Goal: Navigation & Orientation: Find specific page/section

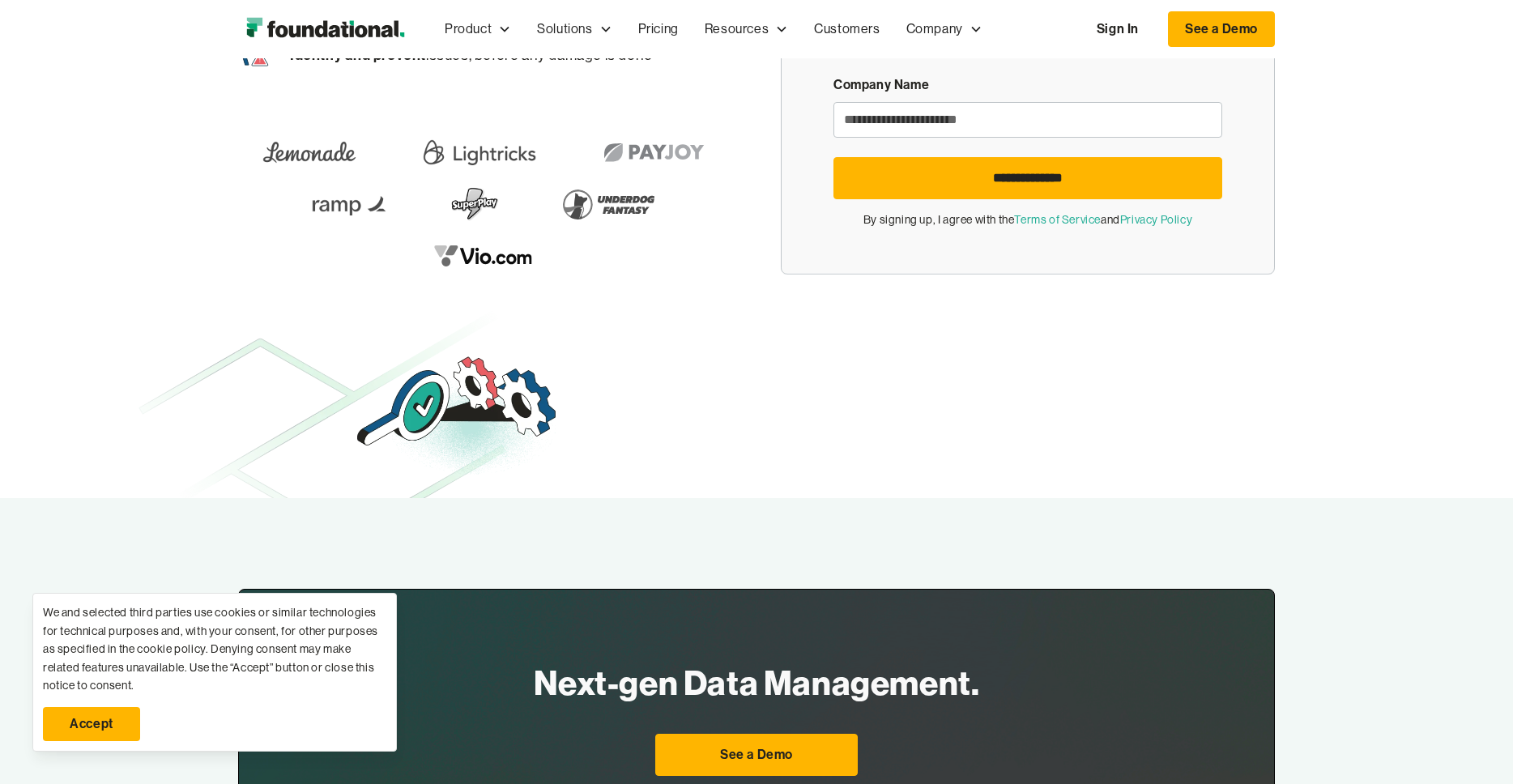
scroll to position [372, 0]
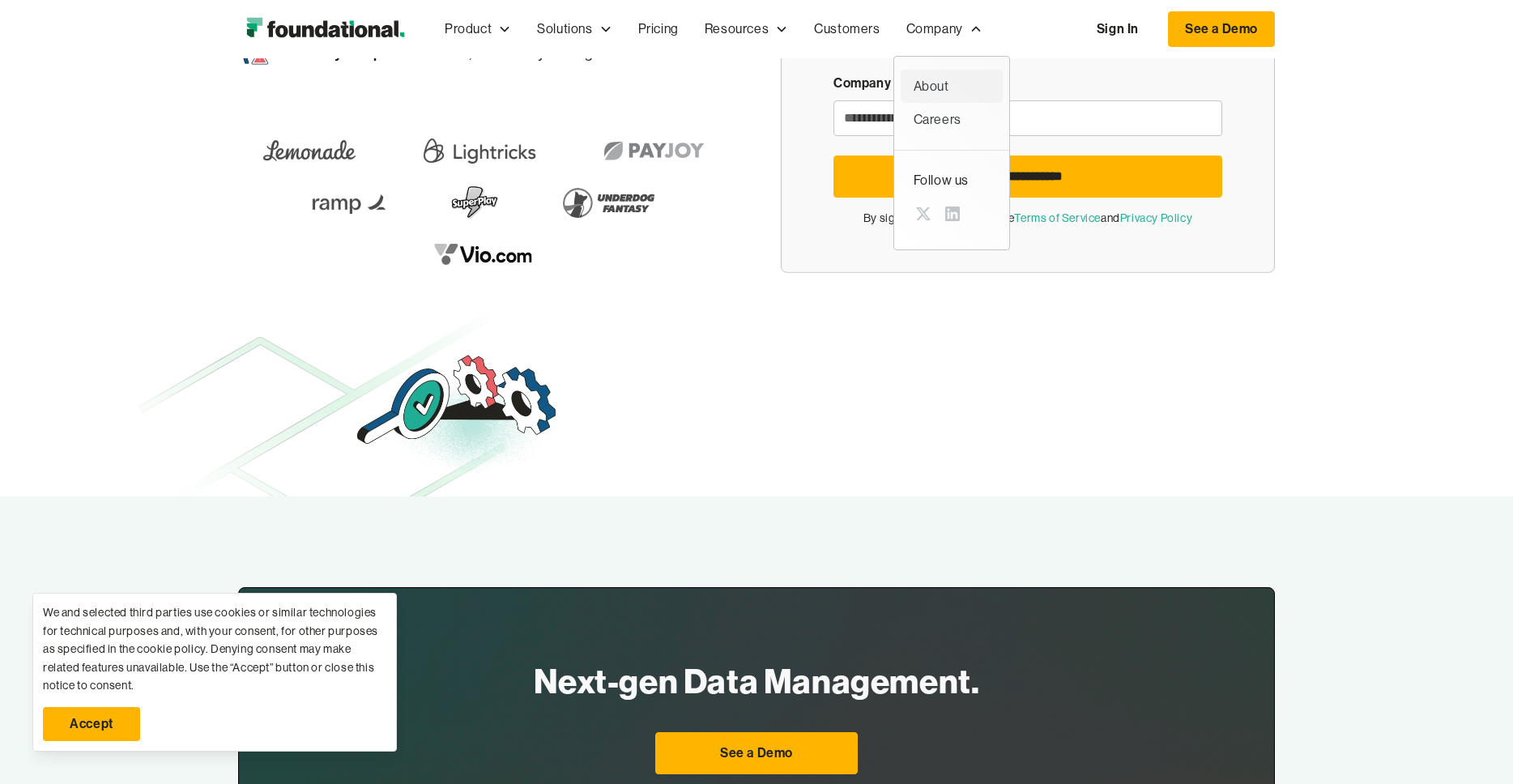
click at [943, 81] on div "About" at bounding box center [952, 86] width 76 height 21
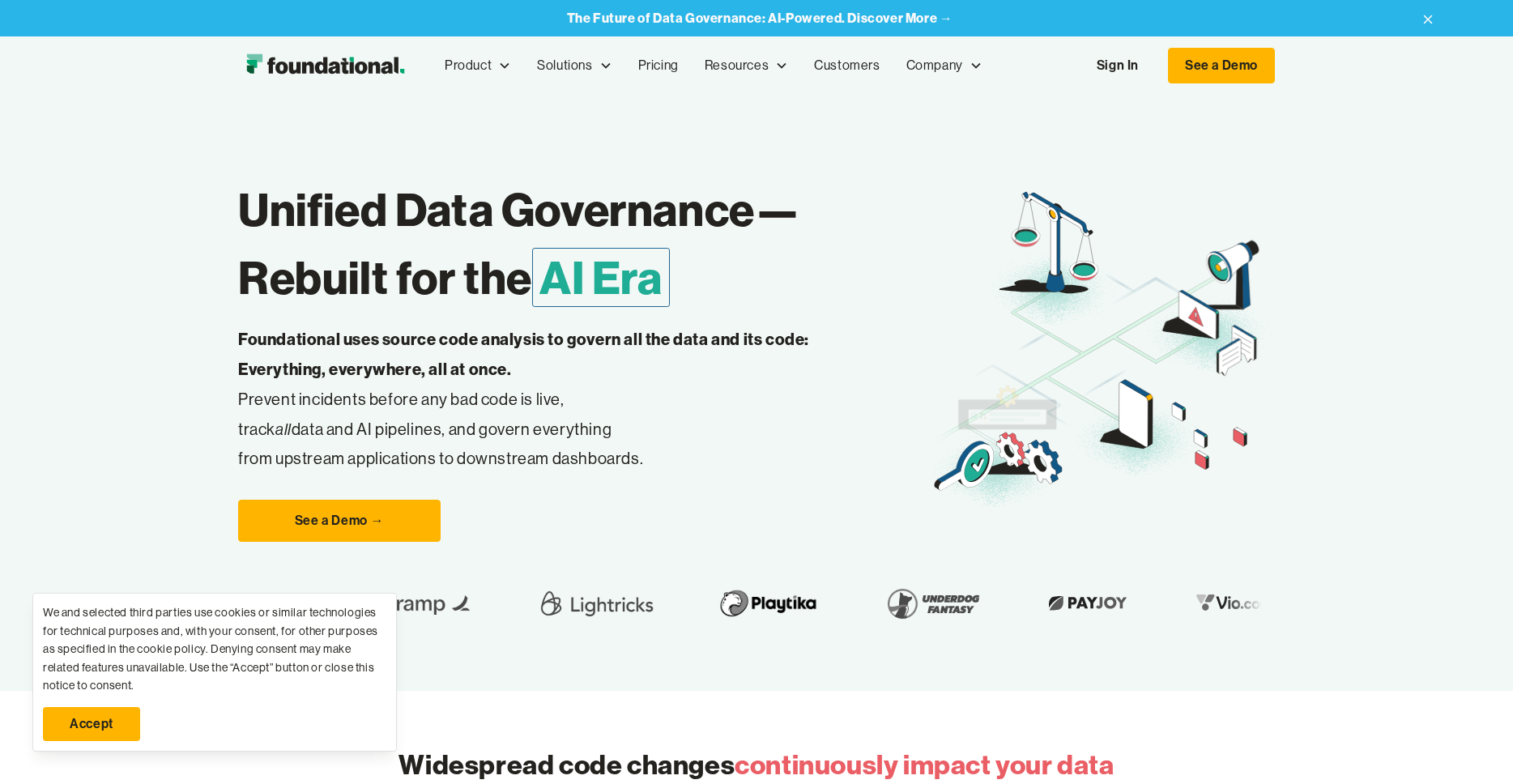
click at [100, 715] on link "Accept" at bounding box center [92, 724] width 98 height 34
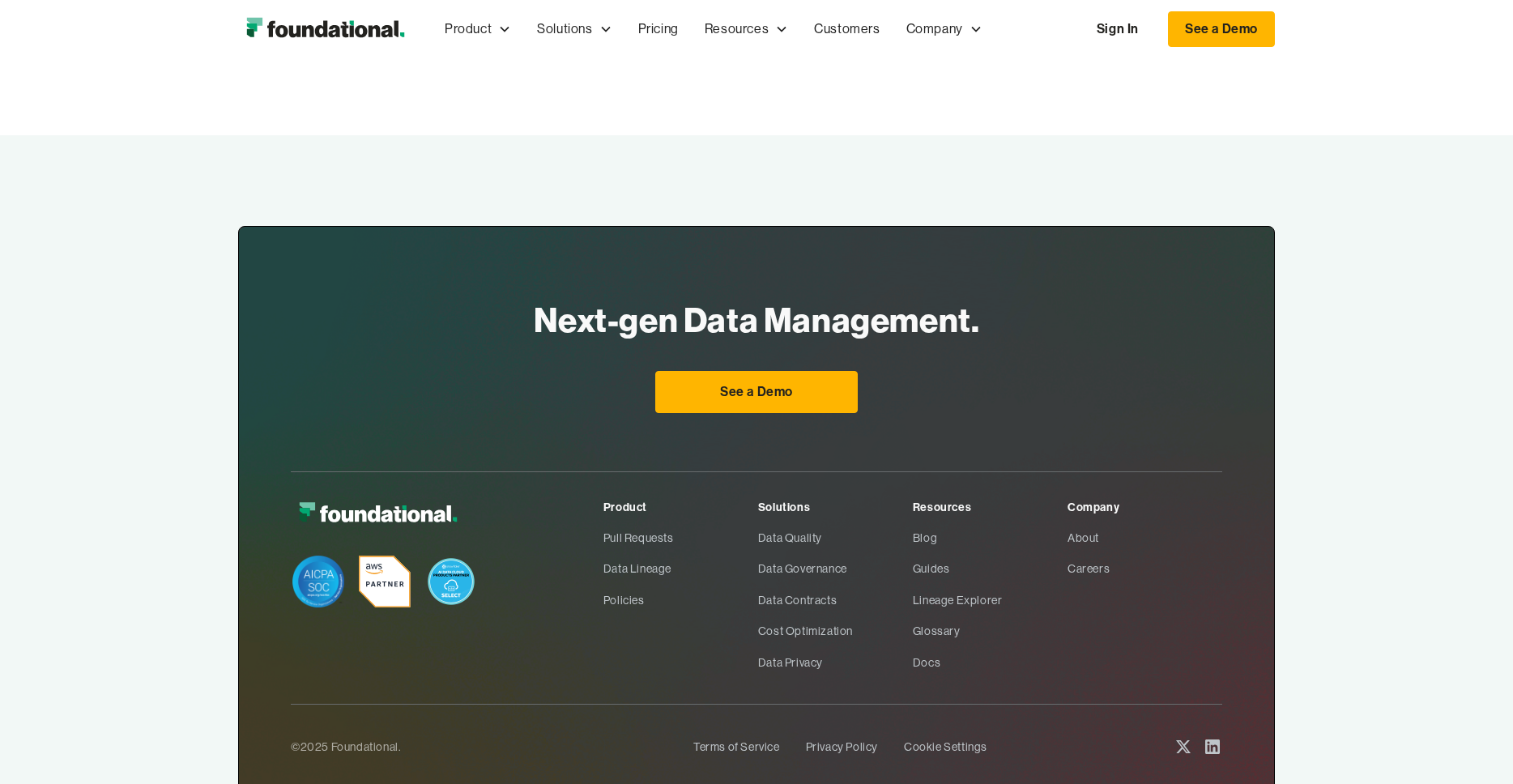
scroll to position [5323, 0]
